Goal: Navigation & Orientation: Locate item on page

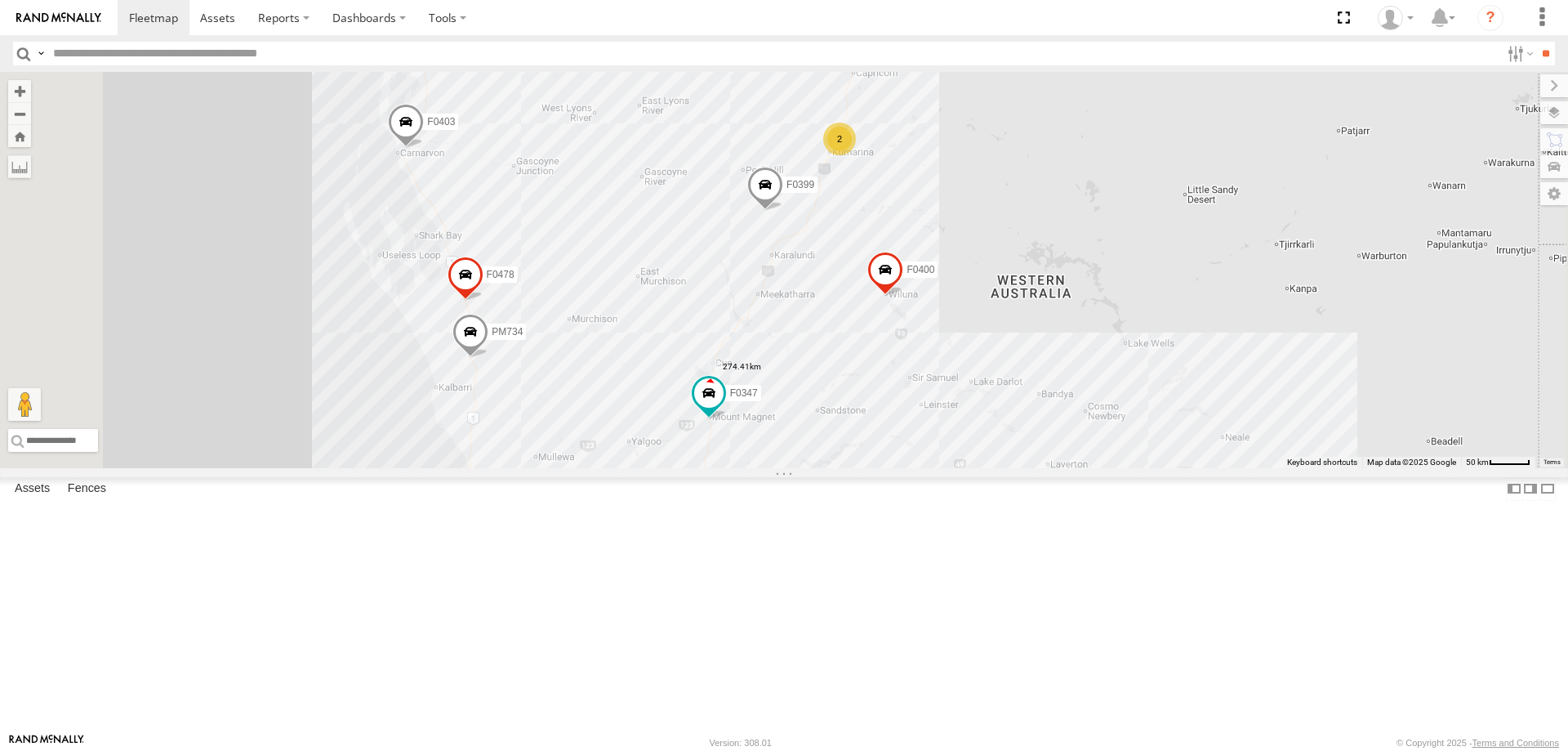
click at [0, 0] on label at bounding box center [0, 0] width 0 height 0
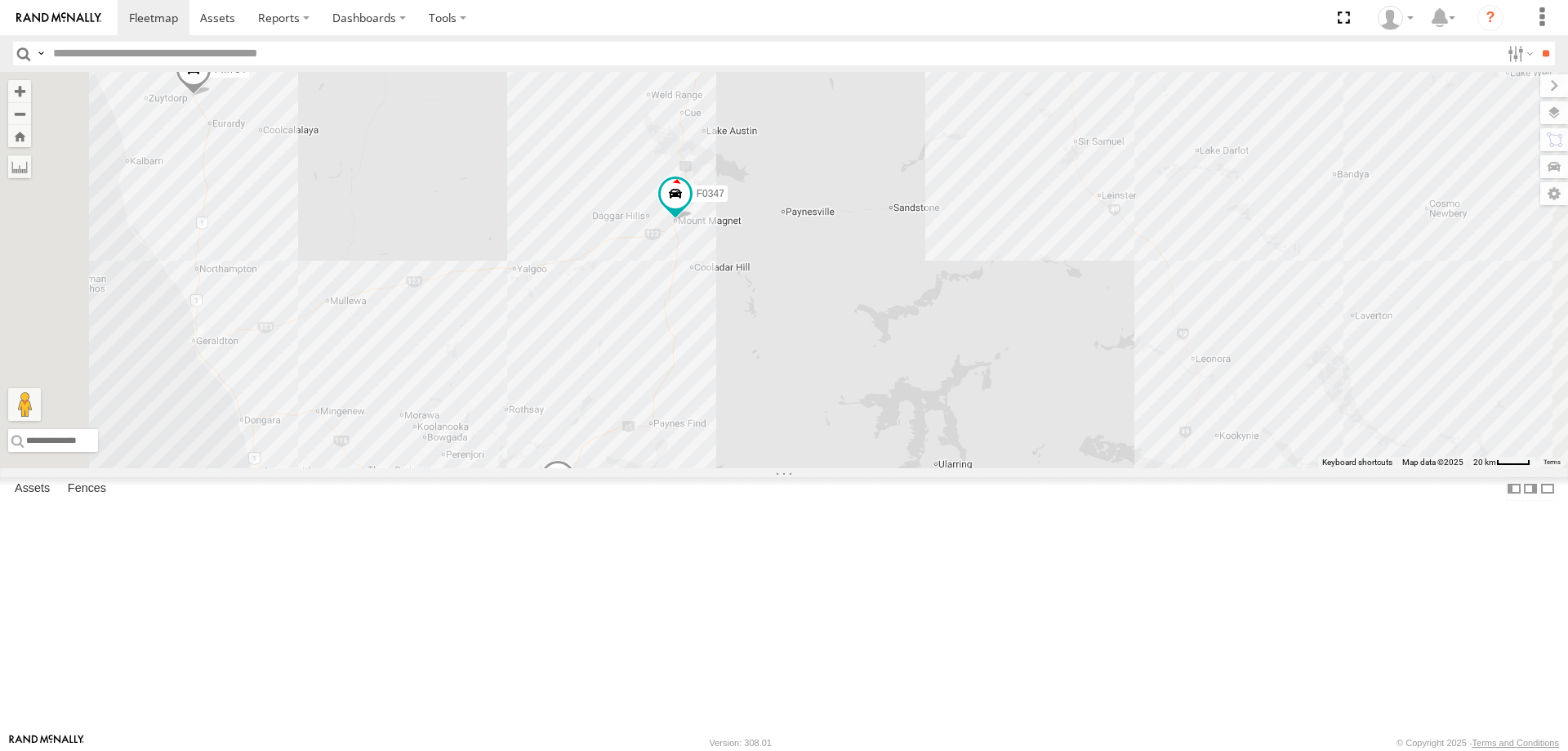
drag, startPoint x: 975, startPoint y: 404, endPoint x: 968, endPoint y: 436, distance: 32.8
click at [968, 436] on div "F0347 F0399 F0400 F0478 F0401 F0403 PM734 PM850 F0275 D0549 F0116 PM810 2" at bounding box center [784, 270] width 1568 height 396
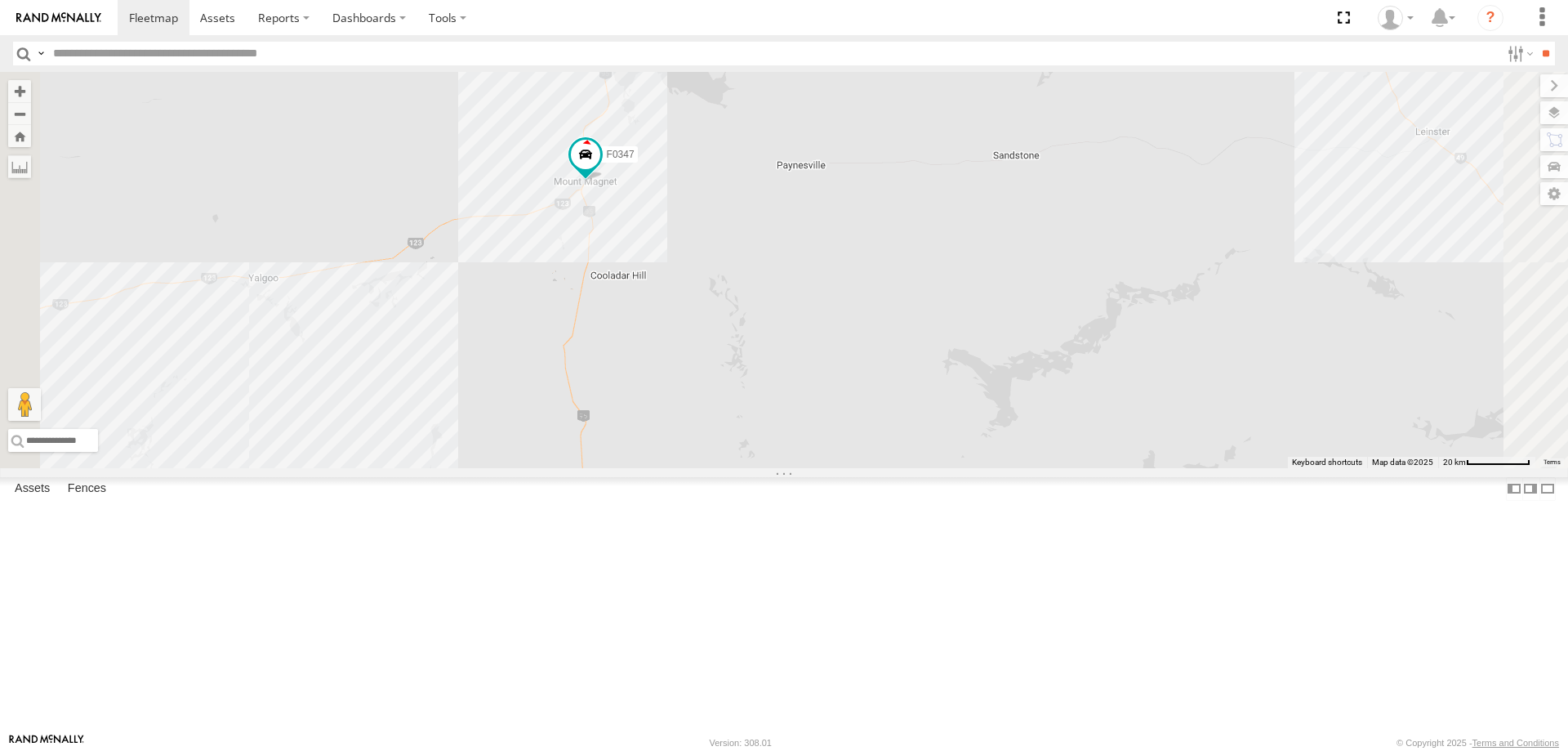
click at [996, 353] on div "F0347 F0399 F0400 F0478 F0401 F0403 PM734 PM850 F0275 D0549 F0116 PM810" at bounding box center [784, 270] width 1568 height 396
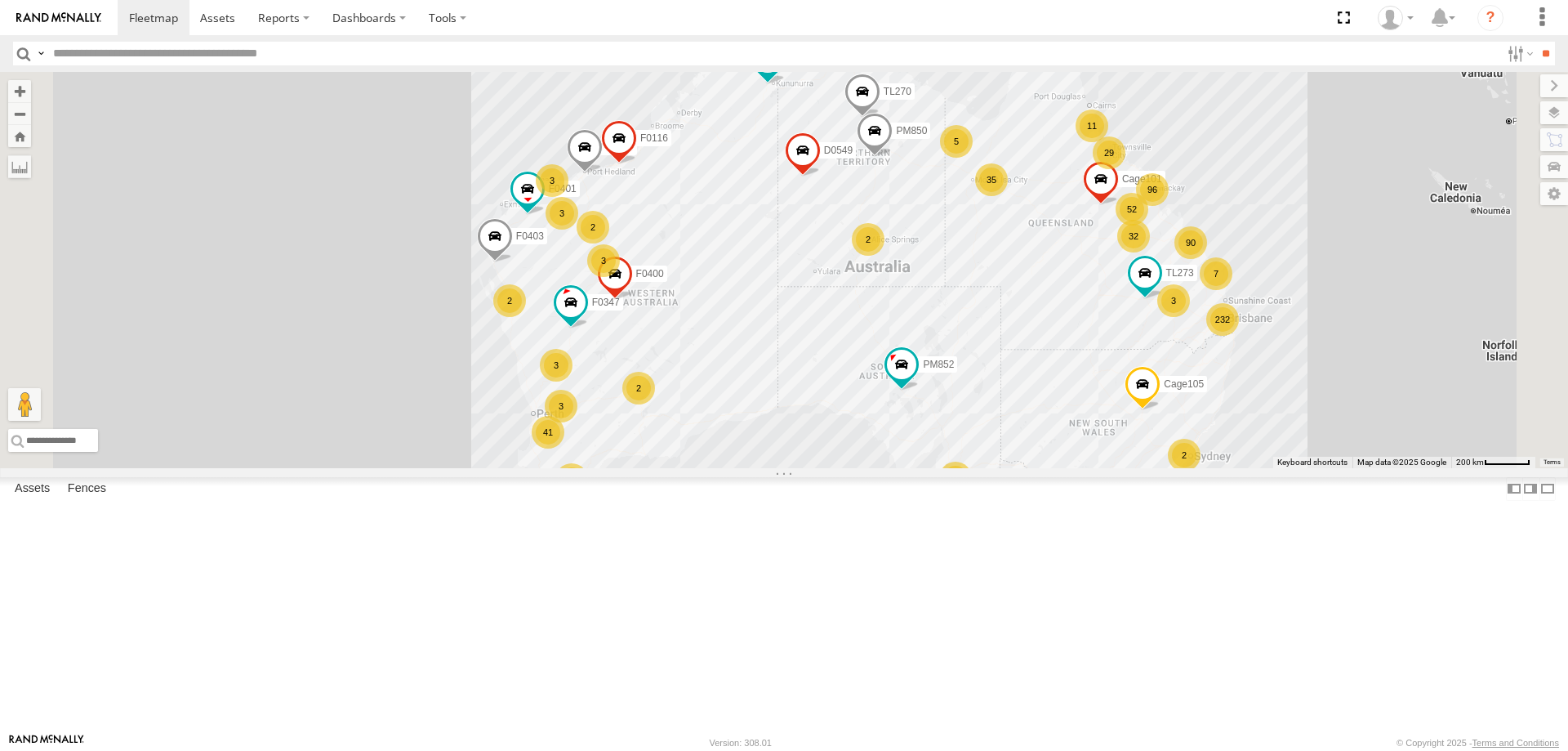
click at [547, 244] on label "F0403" at bounding box center [525, 237] width 44 height 17
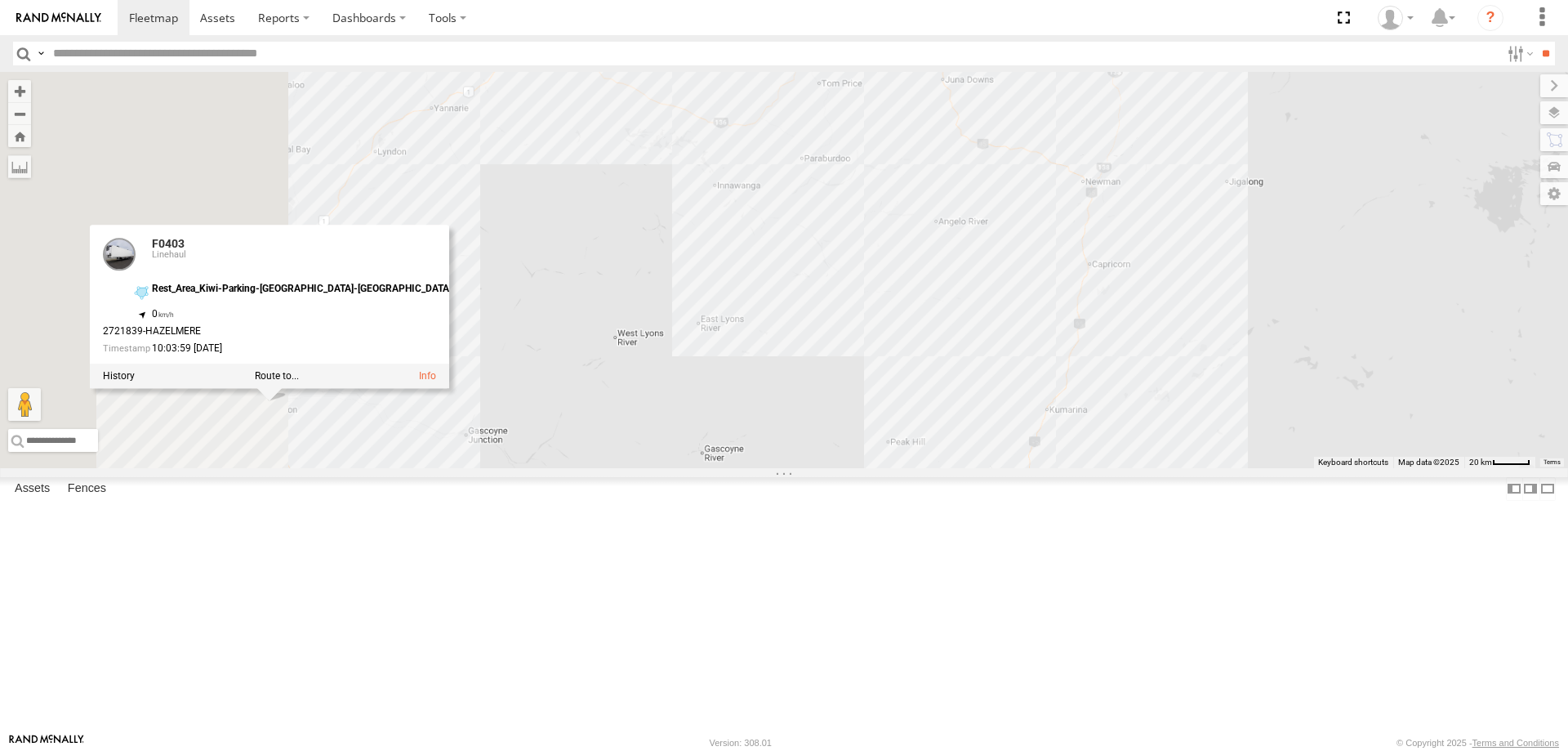
drag, startPoint x: 736, startPoint y: 504, endPoint x: 1017, endPoint y: 580, distance: 291.1
click at [1018, 468] on div "F0347 MV283 FT724 PM850 TL273 Cage105 F0275 TL297 F0401 TL270 Cage101 F0403 F04…" at bounding box center [784, 270] width 1568 height 396
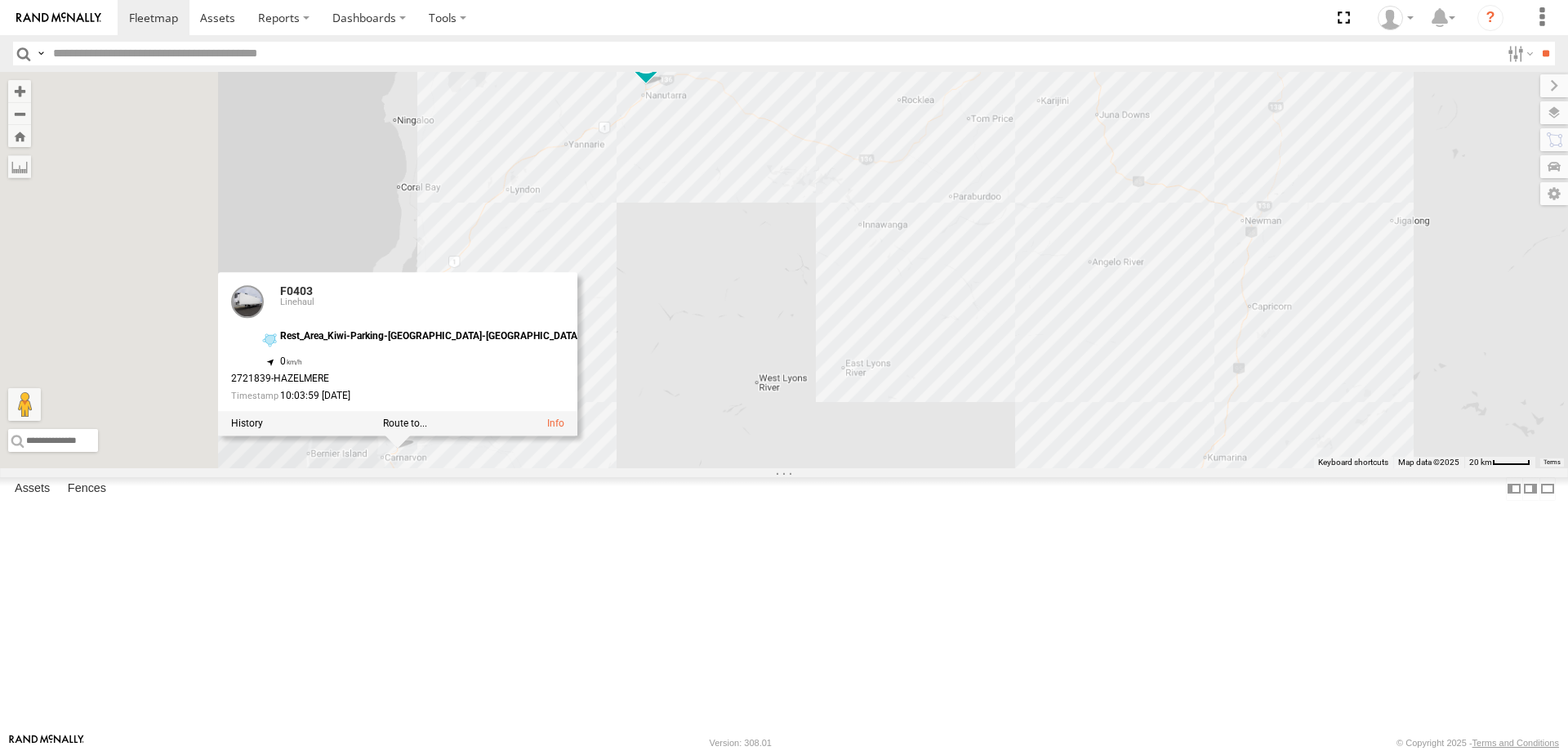
click at [949, 439] on div "F0347 MV283 FT724 PM850 TL273 Cage105 F0275 TL297 F0401 TL270 Cage101 F0403 F04…" at bounding box center [784, 270] width 1568 height 396
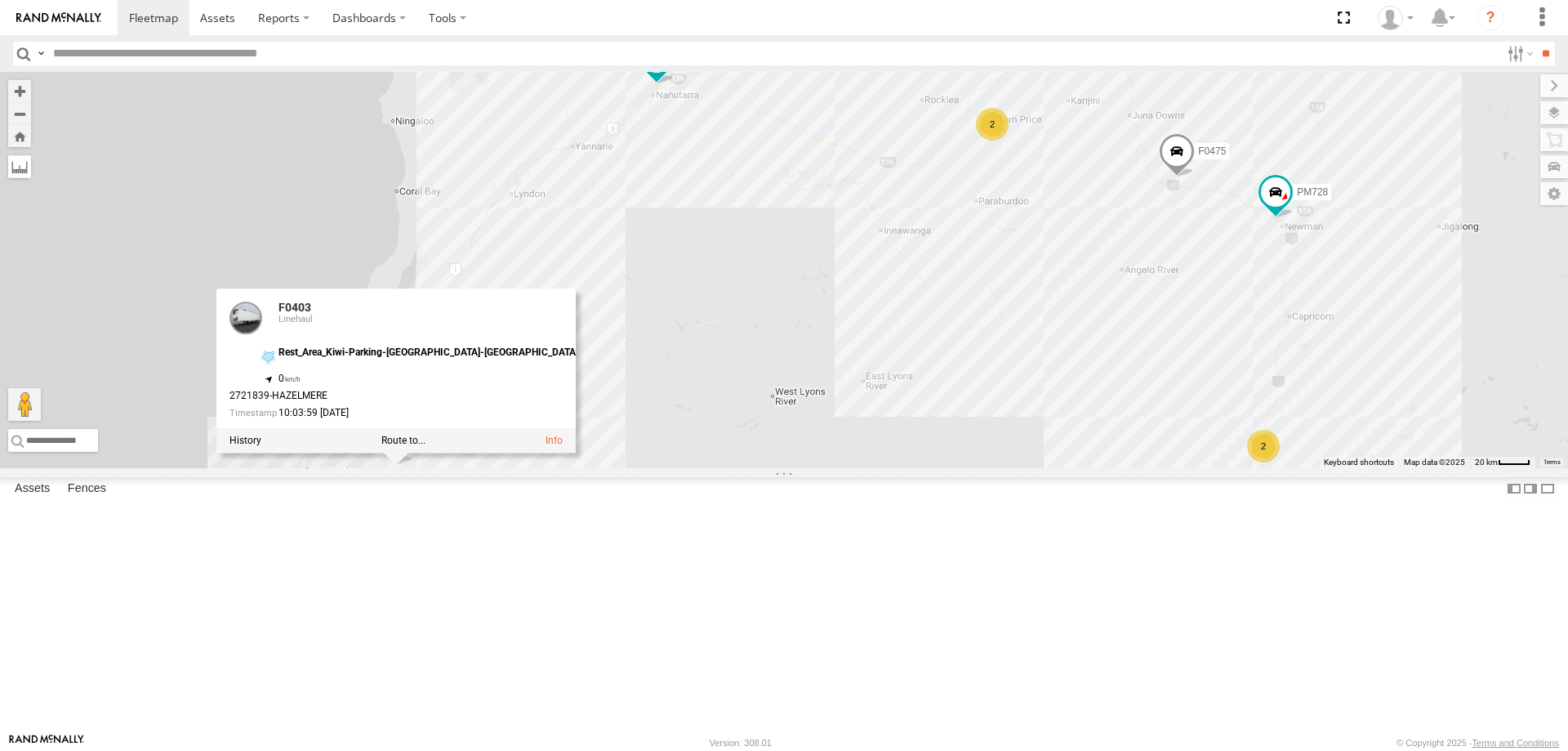
click at [31, 170] on label at bounding box center [20, 167] width 23 height 23
click at [600, 468] on div "F0347 MV283 FT724 PM850 TL273 Cage105 F0275 TL297 F0401 TL270 Cage101 F0403 F04…" at bounding box center [784, 270] width 1568 height 396
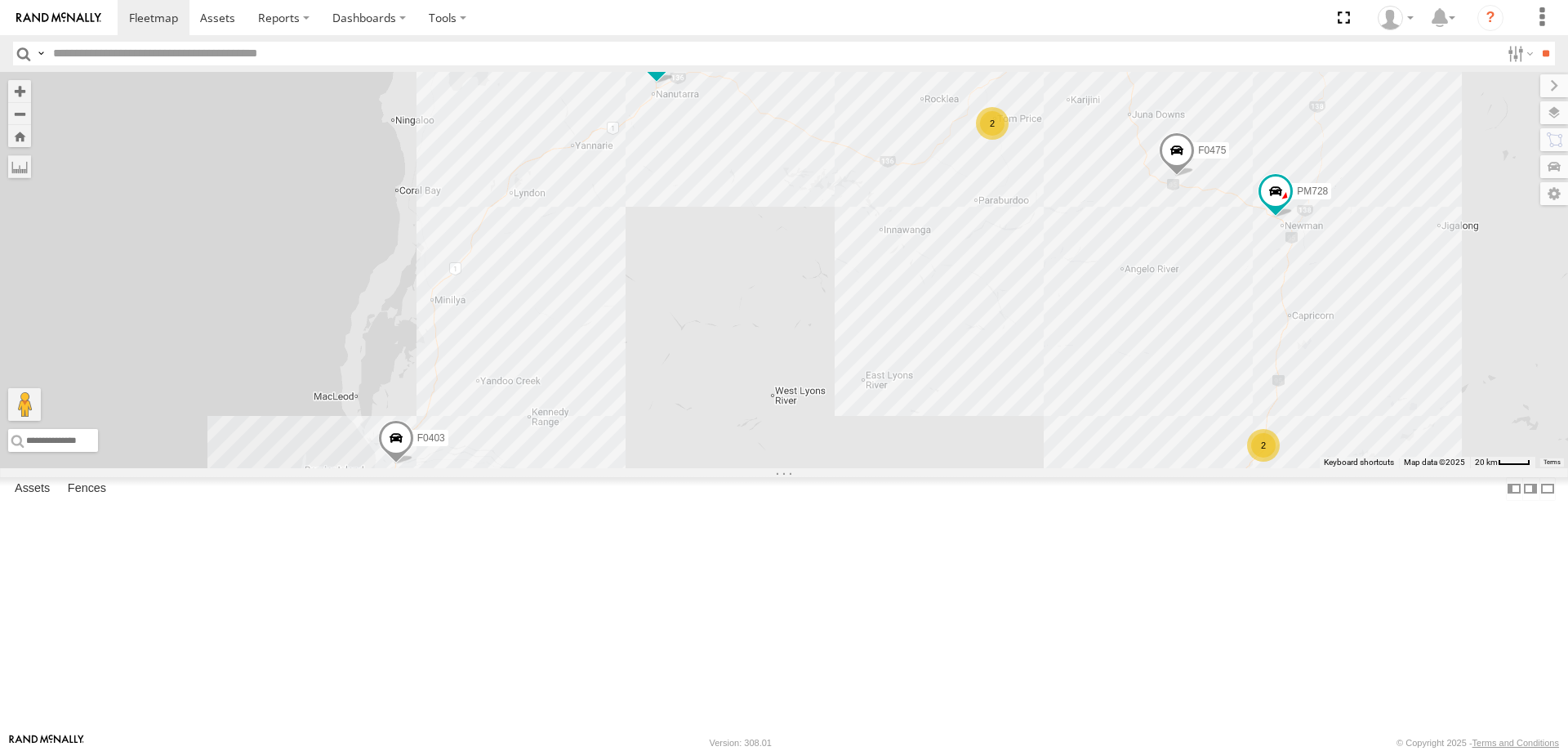
click at [584, 468] on div "F0347 MV283 FT724 PM850 TL273 Cage105 F0275 TL297 F0401 TL270 Cage101 F0403 F04…" at bounding box center [784, 270] width 1568 height 396
drag, startPoint x: 603, startPoint y: 610, endPoint x: 591, endPoint y: 603, distance: 13.9
click at [398, 486] on img "Start" at bounding box center [387, 474] width 23 height 23
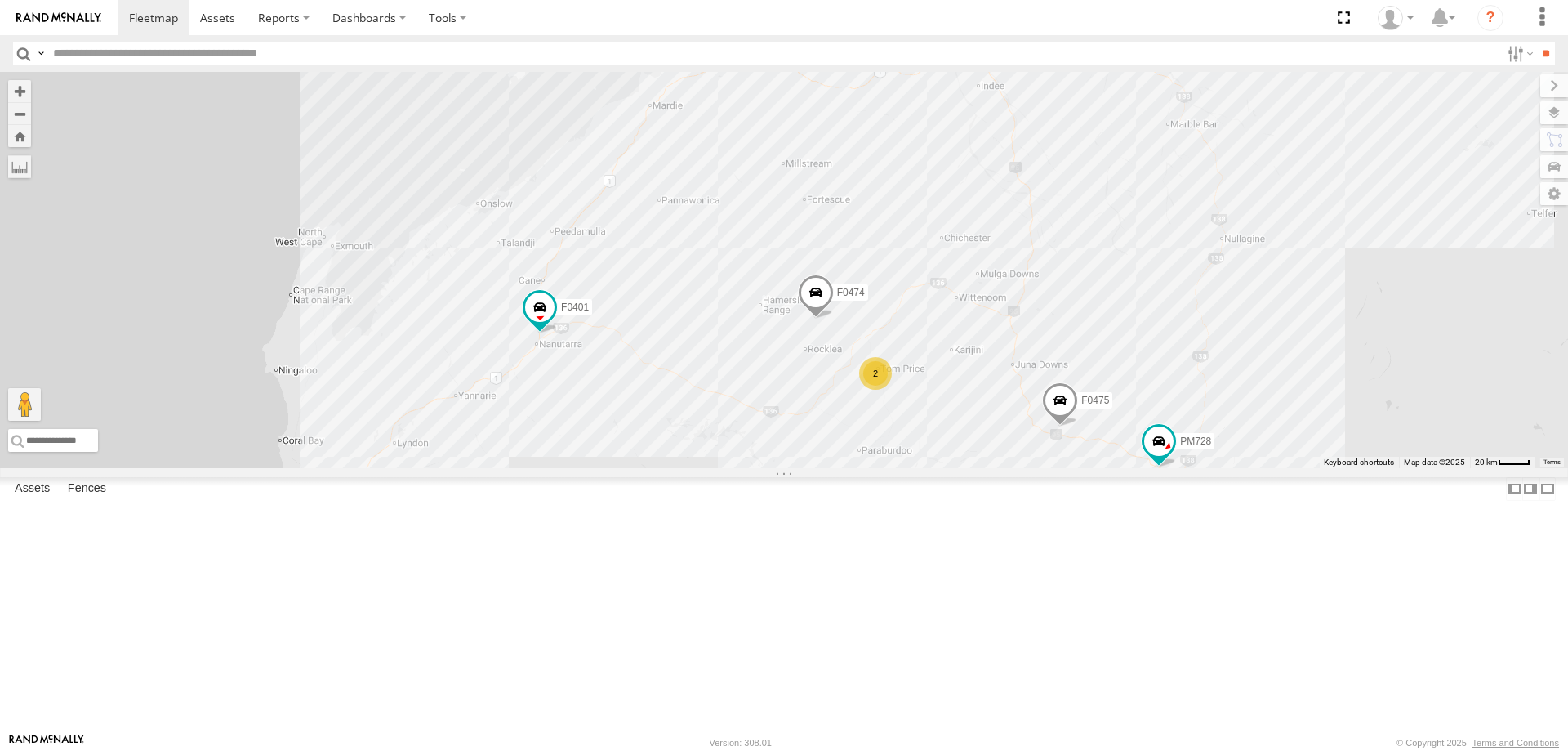
drag, startPoint x: 806, startPoint y: 347, endPoint x: 817, endPoint y: 423, distance: 76.8
click at [689, 468] on div "F0347 MV283 FT724 PM850 TL273 Cage105 F0275 TL297 F0401 TL270 Cage101 F0403 F04…" at bounding box center [784, 270] width 1568 height 396
drag, startPoint x: 851, startPoint y: 265, endPoint x: 851, endPoint y: 256, distance: 9.0
click at [851, 262] on div "F0347 MV283 FT724 PM850 TL273 Cage105 F0275 TL297 F0401 TL270 Cage101 F0403 F04…" at bounding box center [784, 270] width 1568 height 396
click at [851, 253] on div "F0347 MV283 FT724 PM850 TL273 Cage105 F0275 TL297 F0401 TL270 Cage101 F0403 F04…" at bounding box center [784, 270] width 1568 height 396
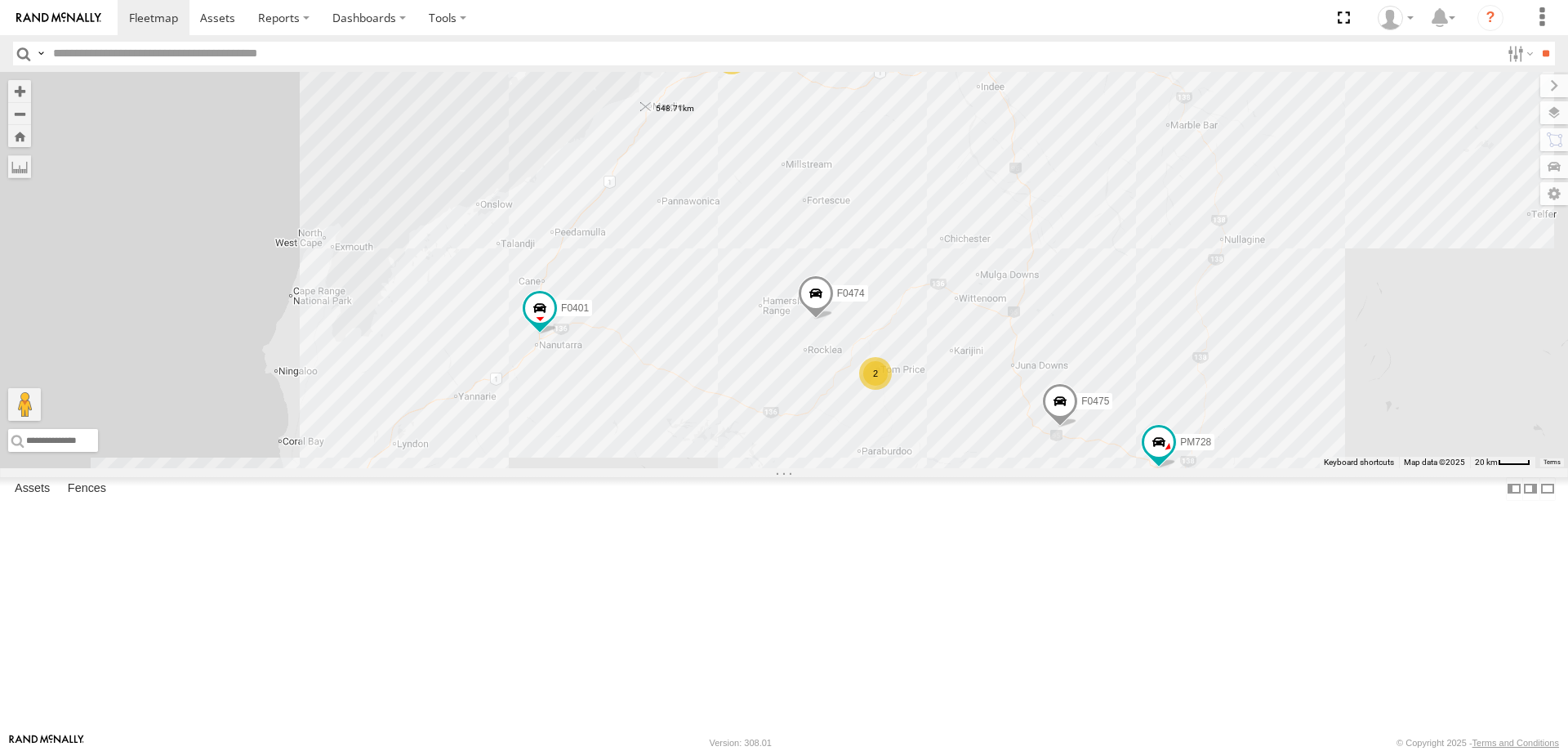
drag, startPoint x: 851, startPoint y: 252, endPoint x: 851, endPoint y: 237, distance: 15.0
click at [657, 118] on img "Start" at bounding box center [646, 108] width 23 height 23
drag, startPoint x: 876, startPoint y: 255, endPoint x: 876, endPoint y: 267, distance: 12.0
click at [876, 267] on div "F0347 MV283 FT724 PM850 TL273 Cage105 F0275 TL297 F0401 TL270 Cage101 F0403 F04…" at bounding box center [784, 270] width 1568 height 396
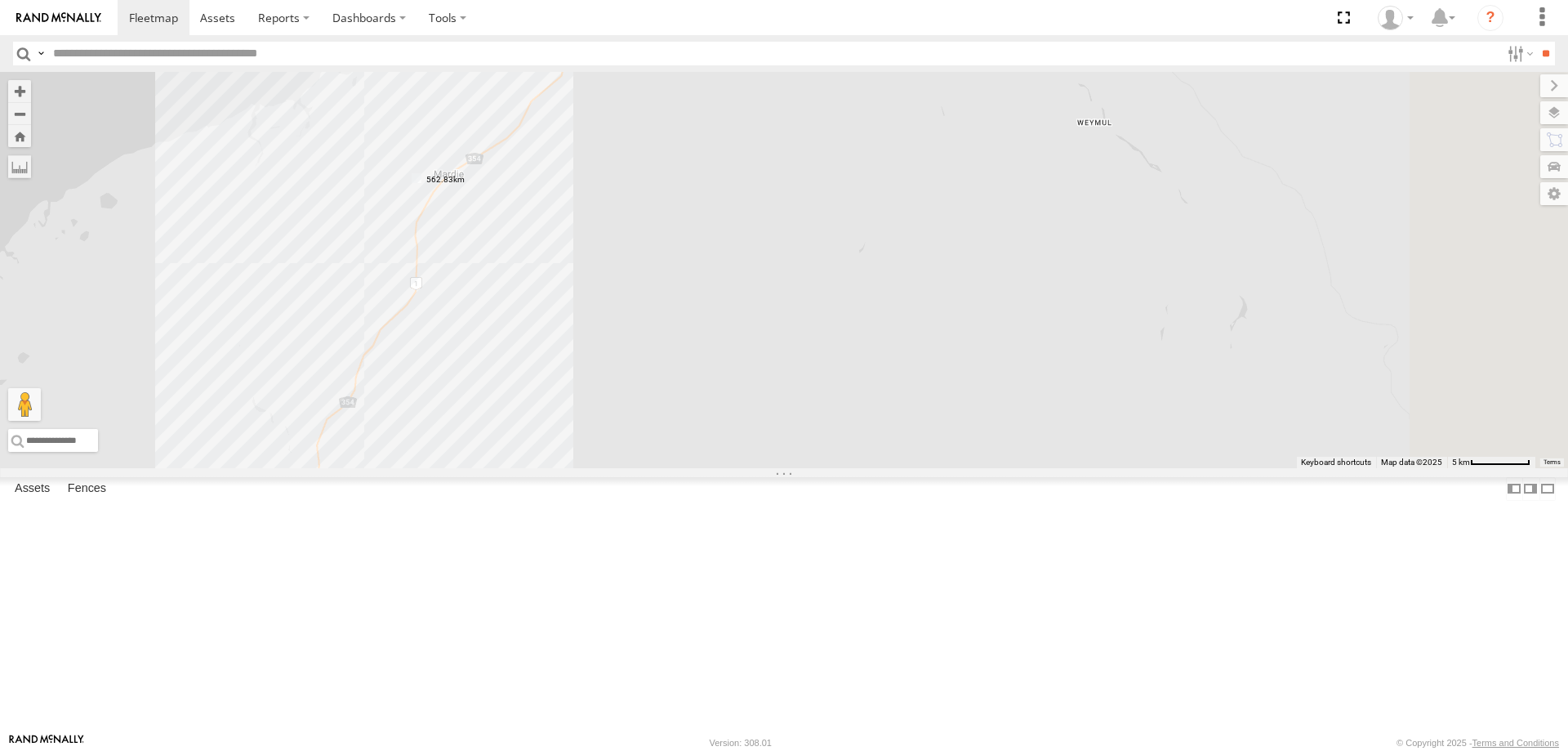
drag, startPoint x: 808, startPoint y: 220, endPoint x: 712, endPoint y: 541, distance: 335.0
click at [715, 468] on div "F0347 MV283 FT724 PM850 TL273 Cage105 F0275 TL297 F0401 TL270 Cage101 F0403 F04…" at bounding box center [784, 270] width 1568 height 396
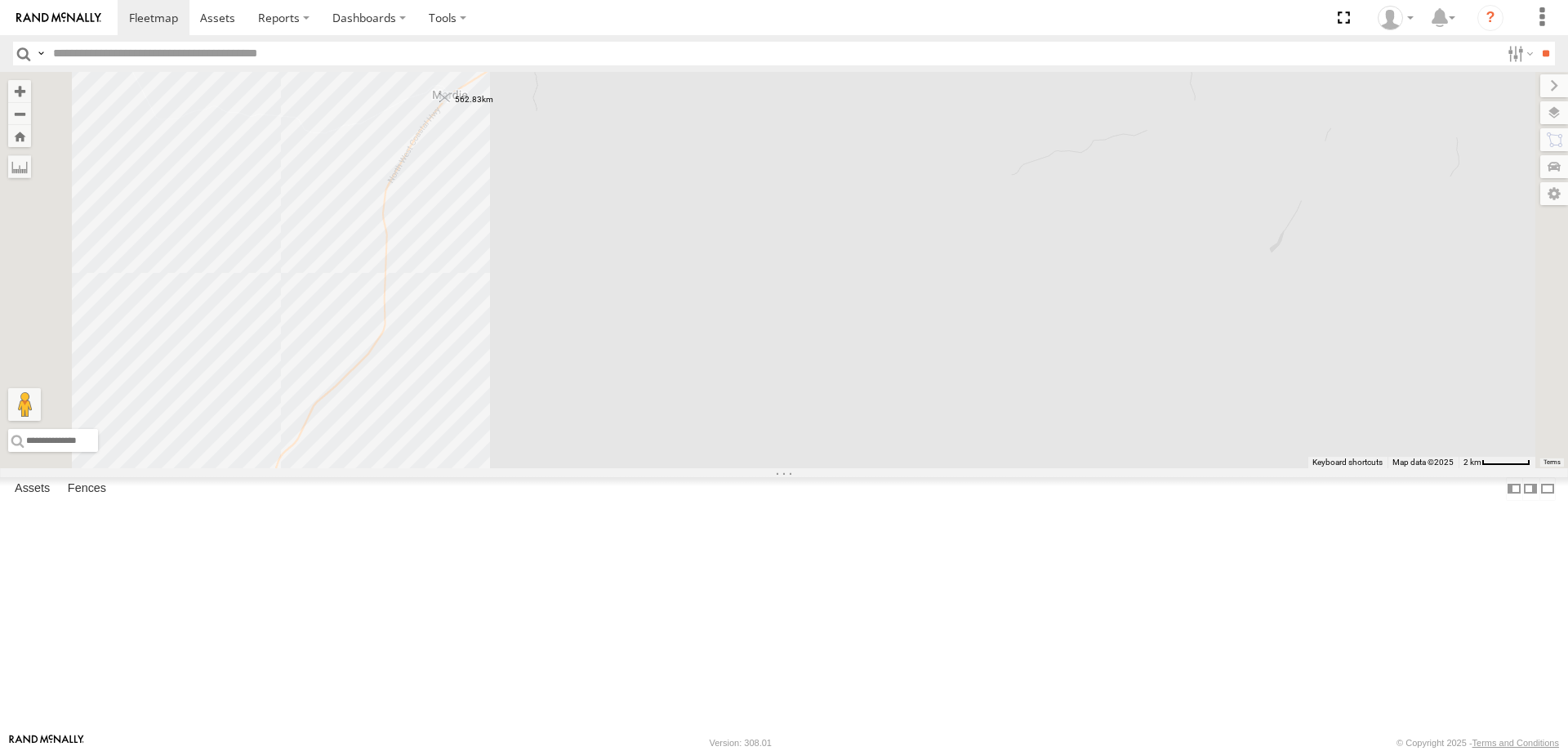
drag, startPoint x: 589, startPoint y: 235, endPoint x: 651, endPoint y: 230, distance: 62.2
click at [456, 109] on img "562.83km" at bounding box center [446, 98] width 23 height 23
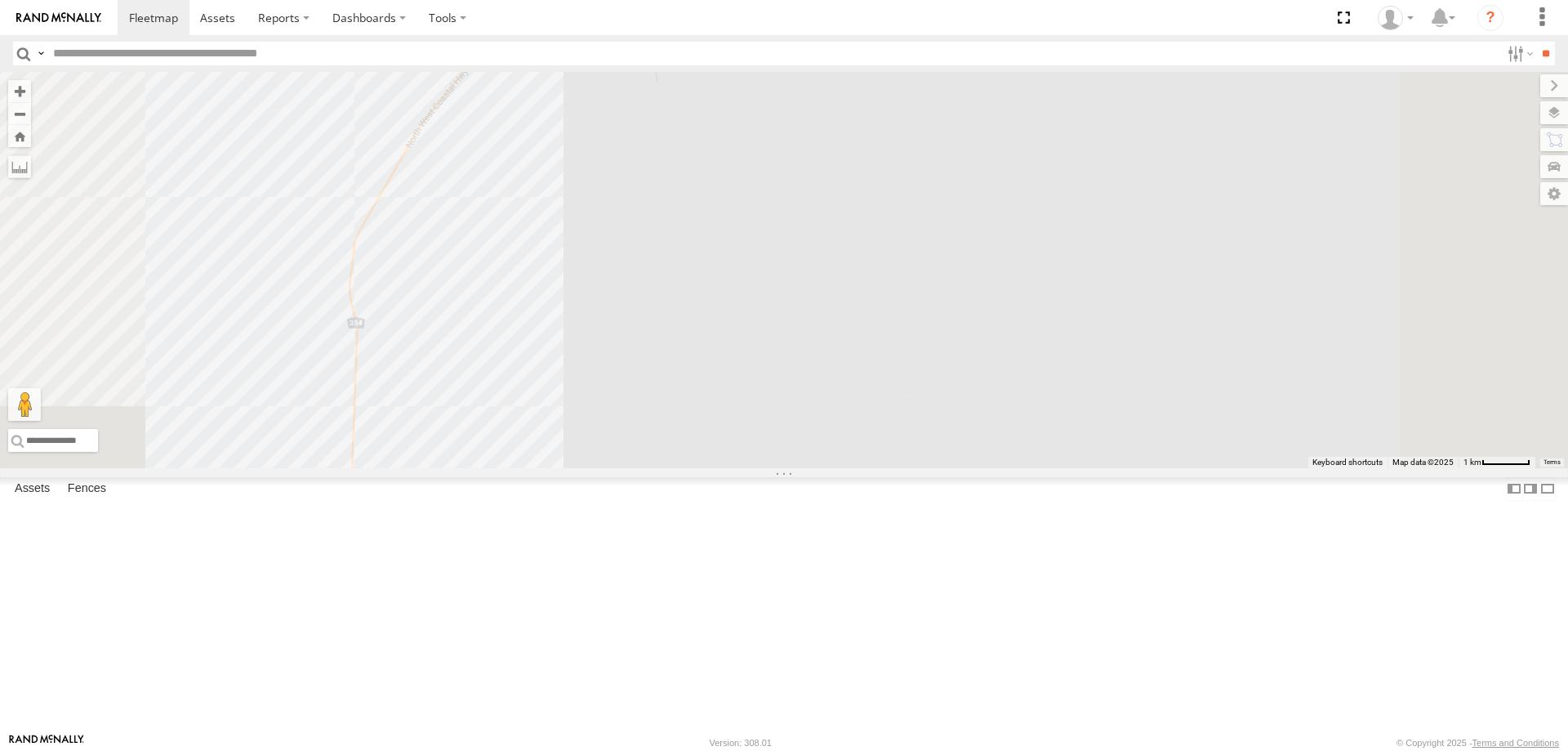
drag, startPoint x: 651, startPoint y: 476, endPoint x: 693, endPoint y: 433, distance: 60.1
click at [693, 433] on div "F0347 MV283 FT724 PM850 TL273 Cage105 F0275 TL297 F0401 TL270 Cage101 F0403 F04…" at bounding box center [784, 270] width 1568 height 396
